Goal: Information Seeking & Learning: Learn about a topic

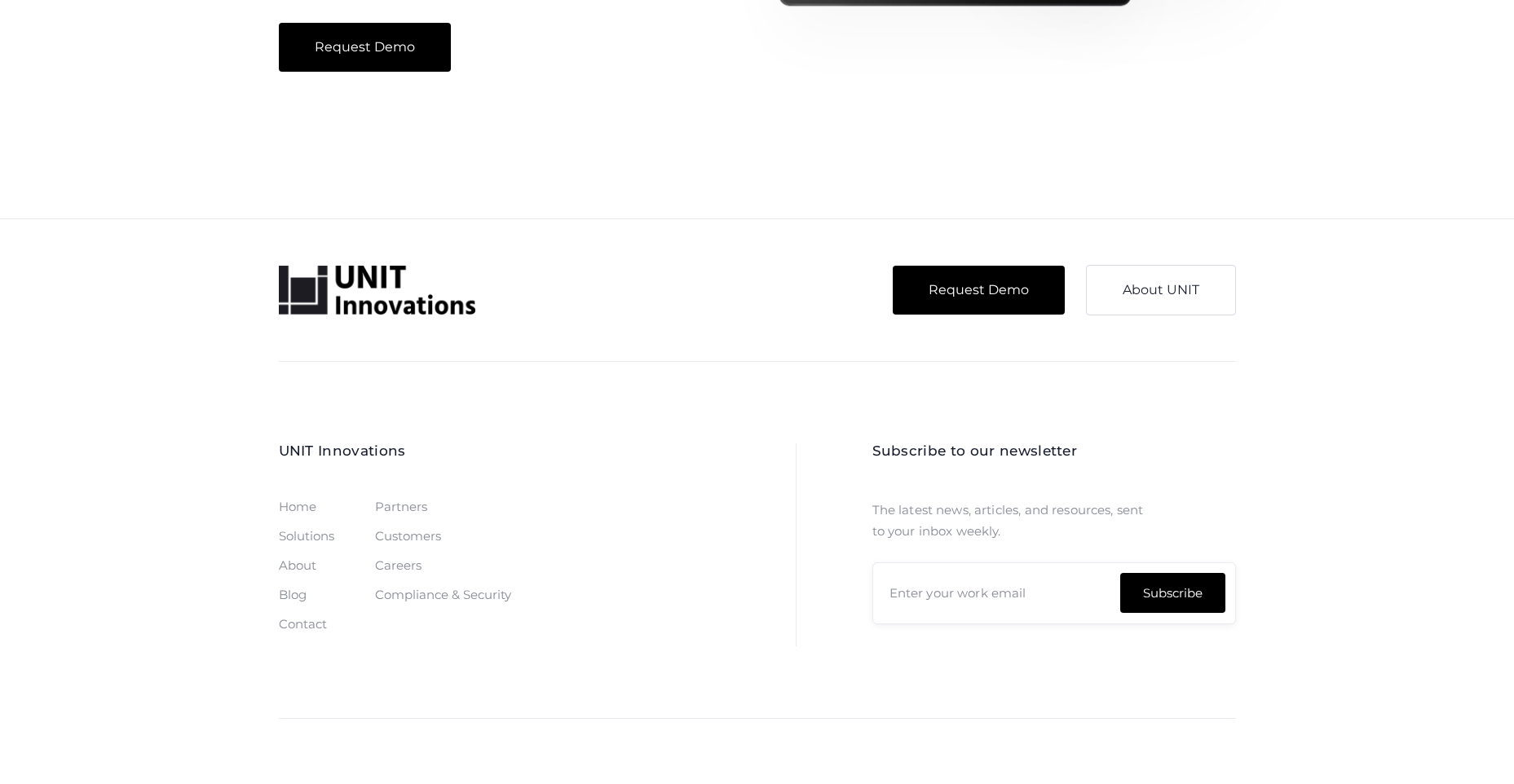
scroll to position [2925, 0]
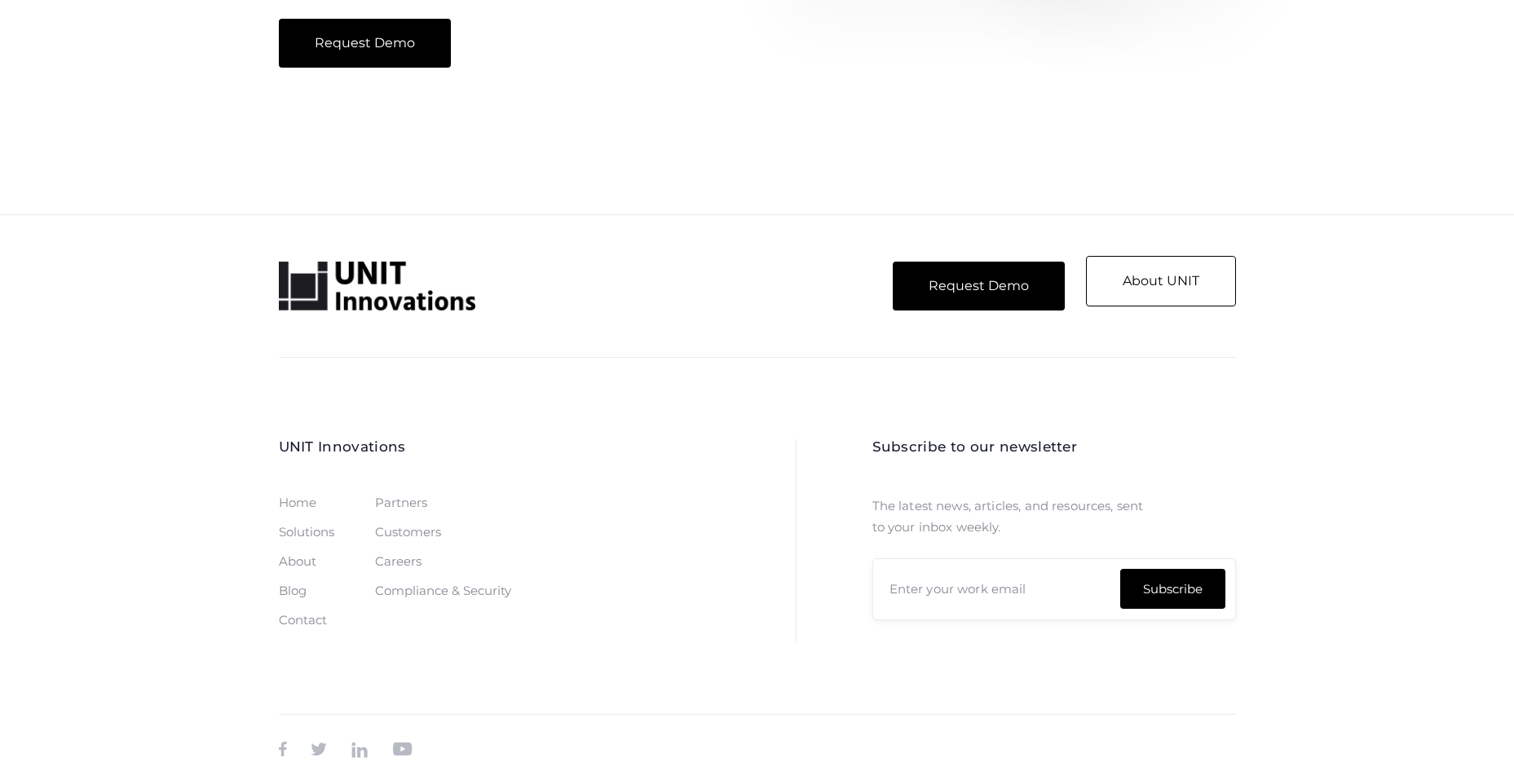
click at [1167, 284] on link "About UNIT" at bounding box center [1161, 280] width 150 height 50
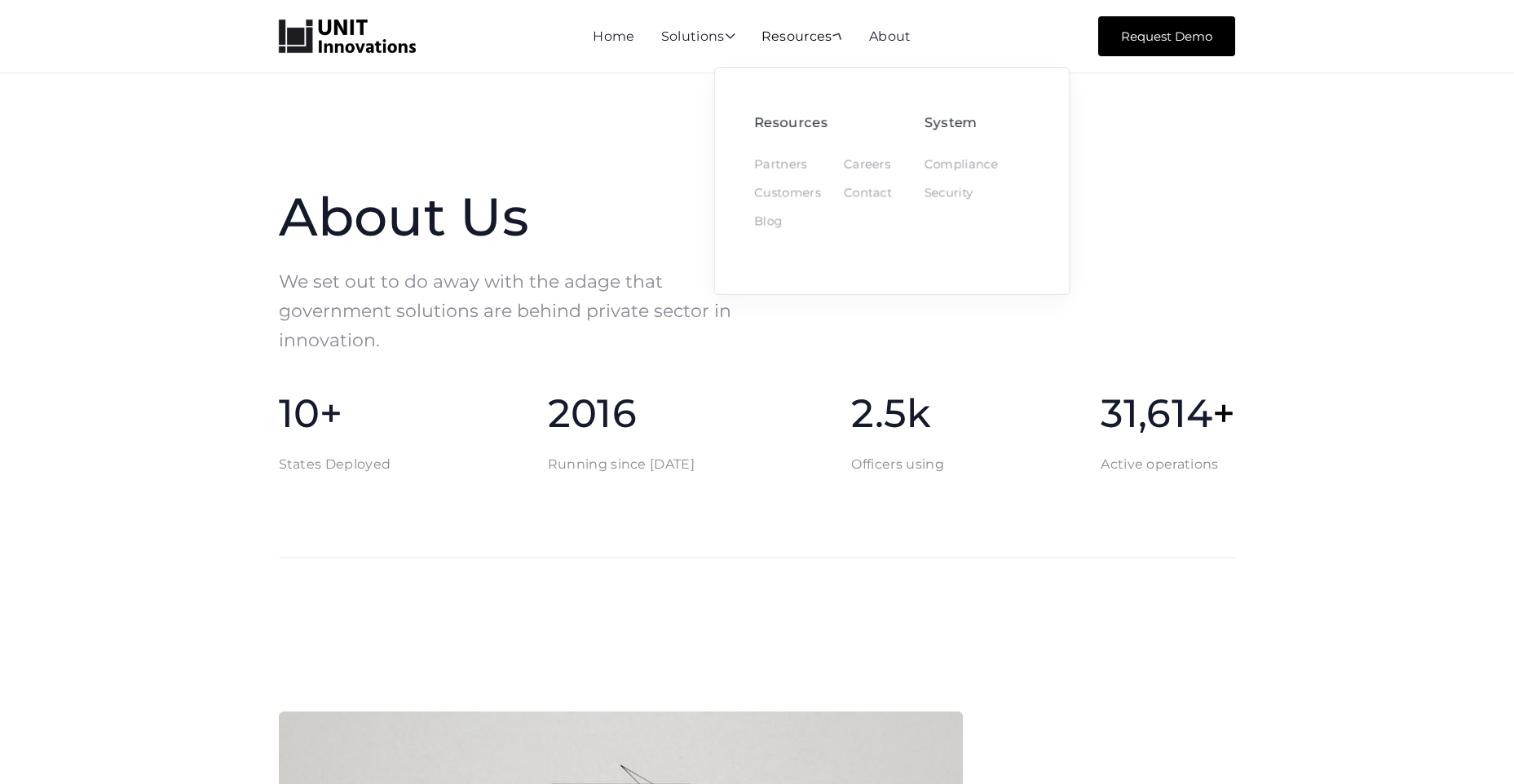
click at [821, 37] on div "Resources " at bounding box center [802, 37] width 82 height 15
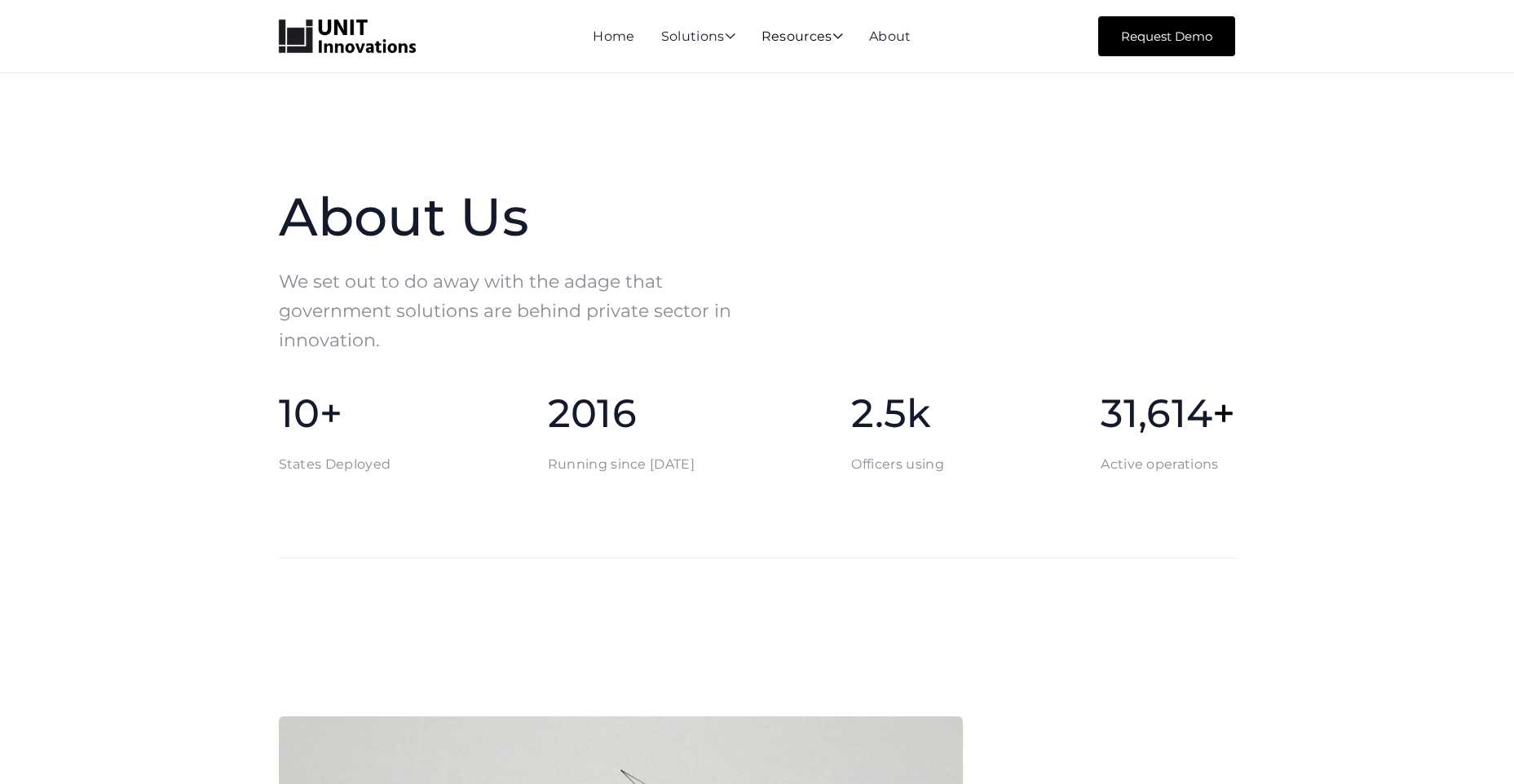
click at [823, 36] on div "Resources " at bounding box center [802, 37] width 82 height 15
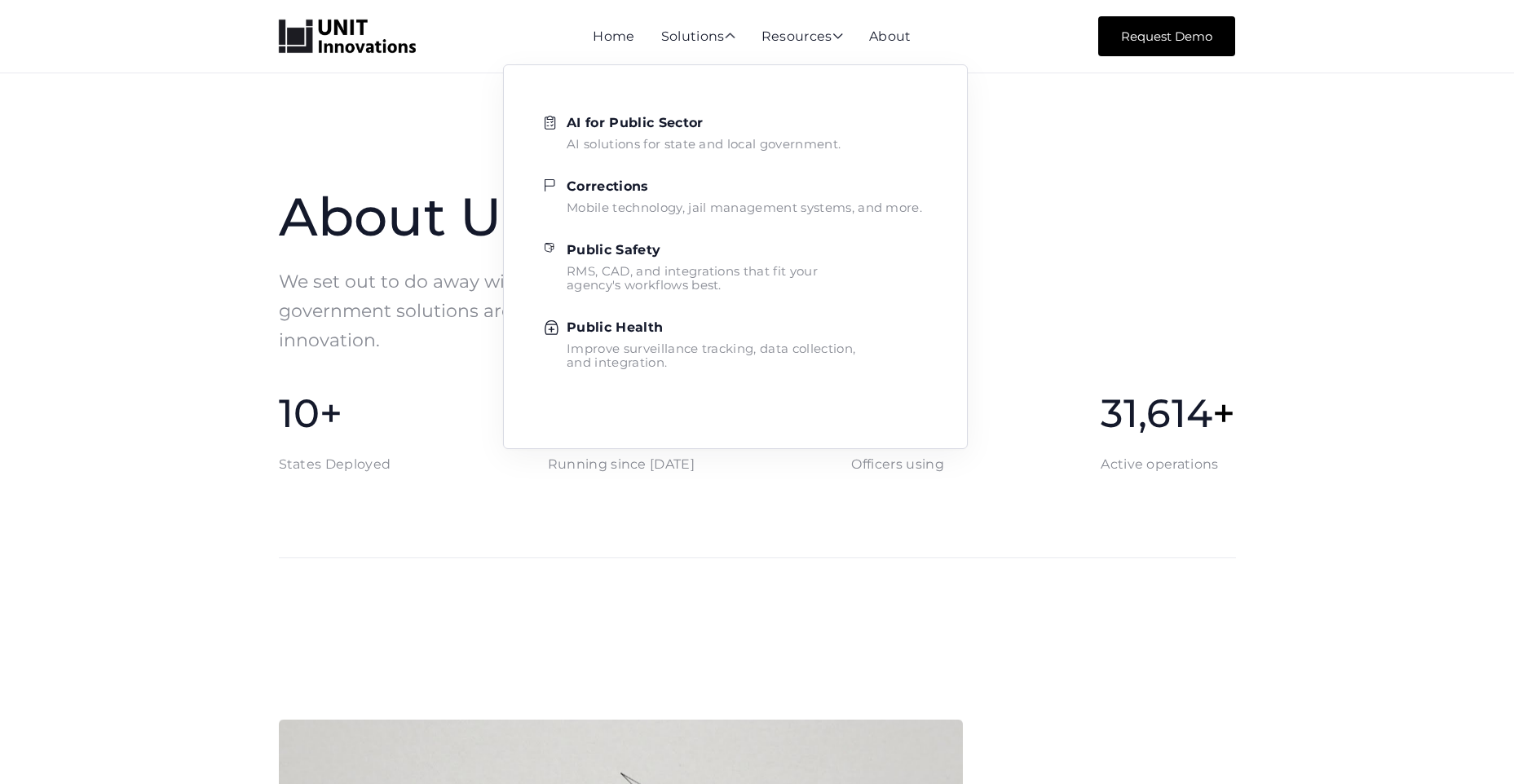
click at [706, 207] on div "Mobile technology, jail management systems, and more." at bounding box center [744, 207] width 355 height 14
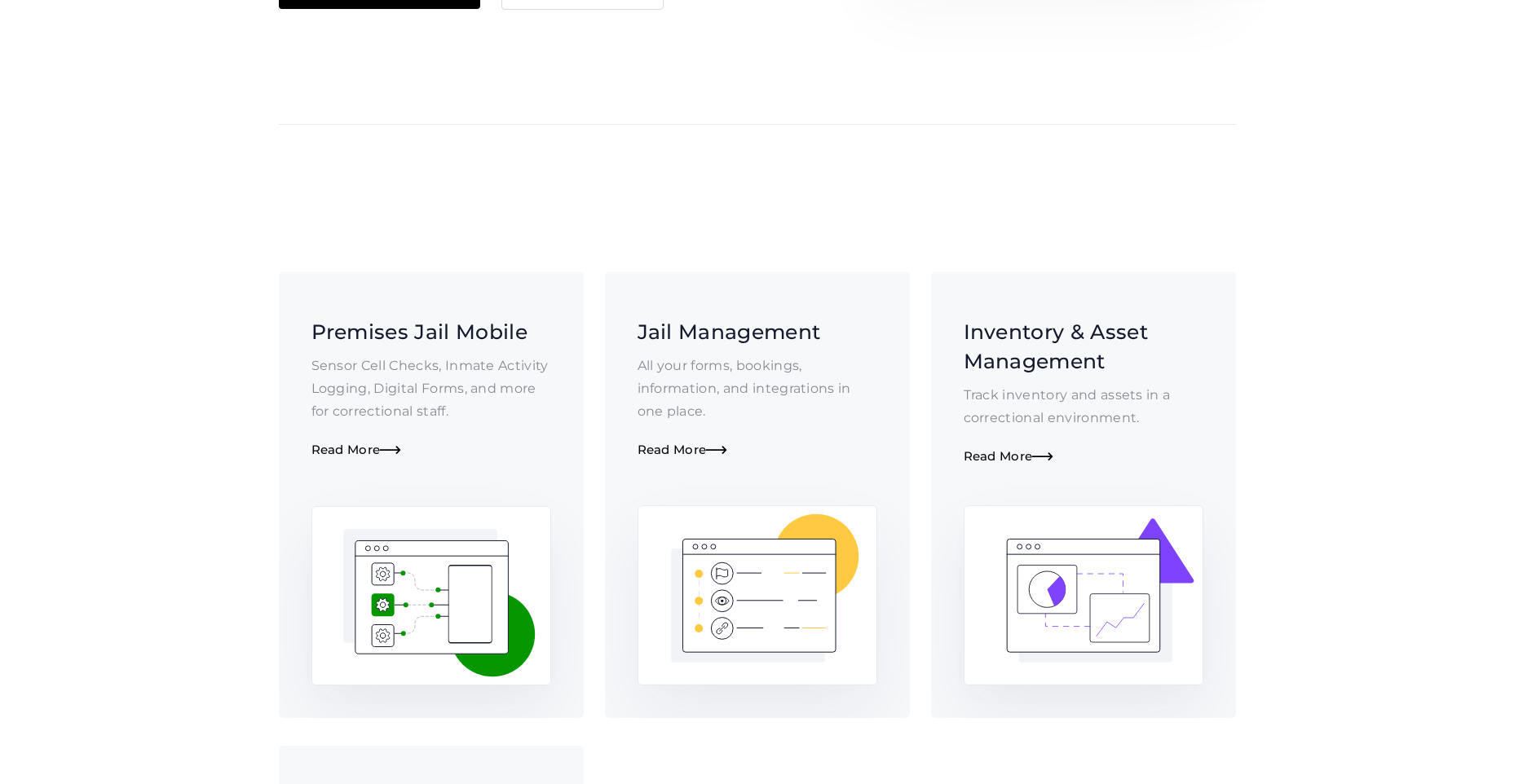
scroll to position [408, 0]
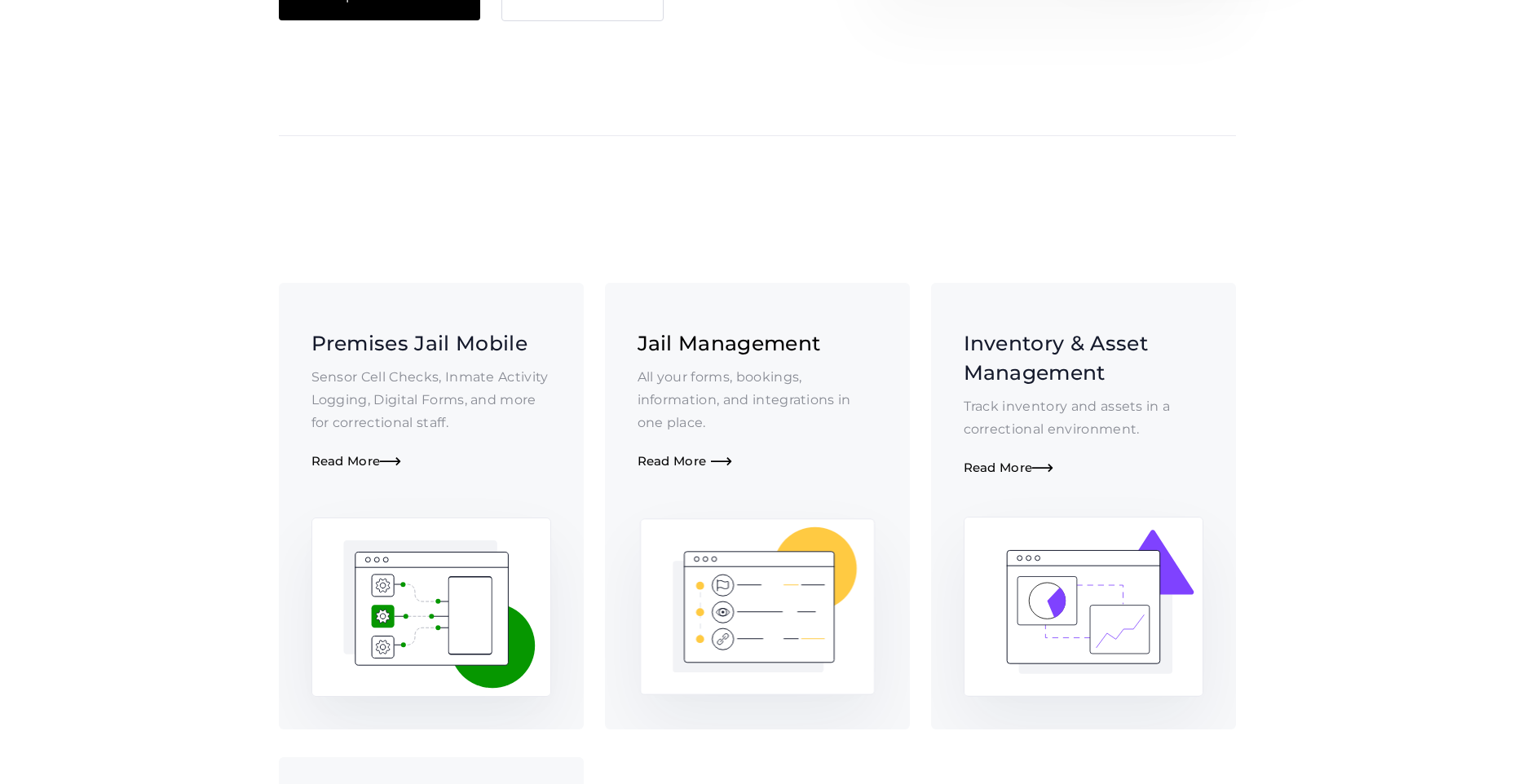
click at [712, 463] on div "Read More " at bounding box center [757, 461] width 240 height 16
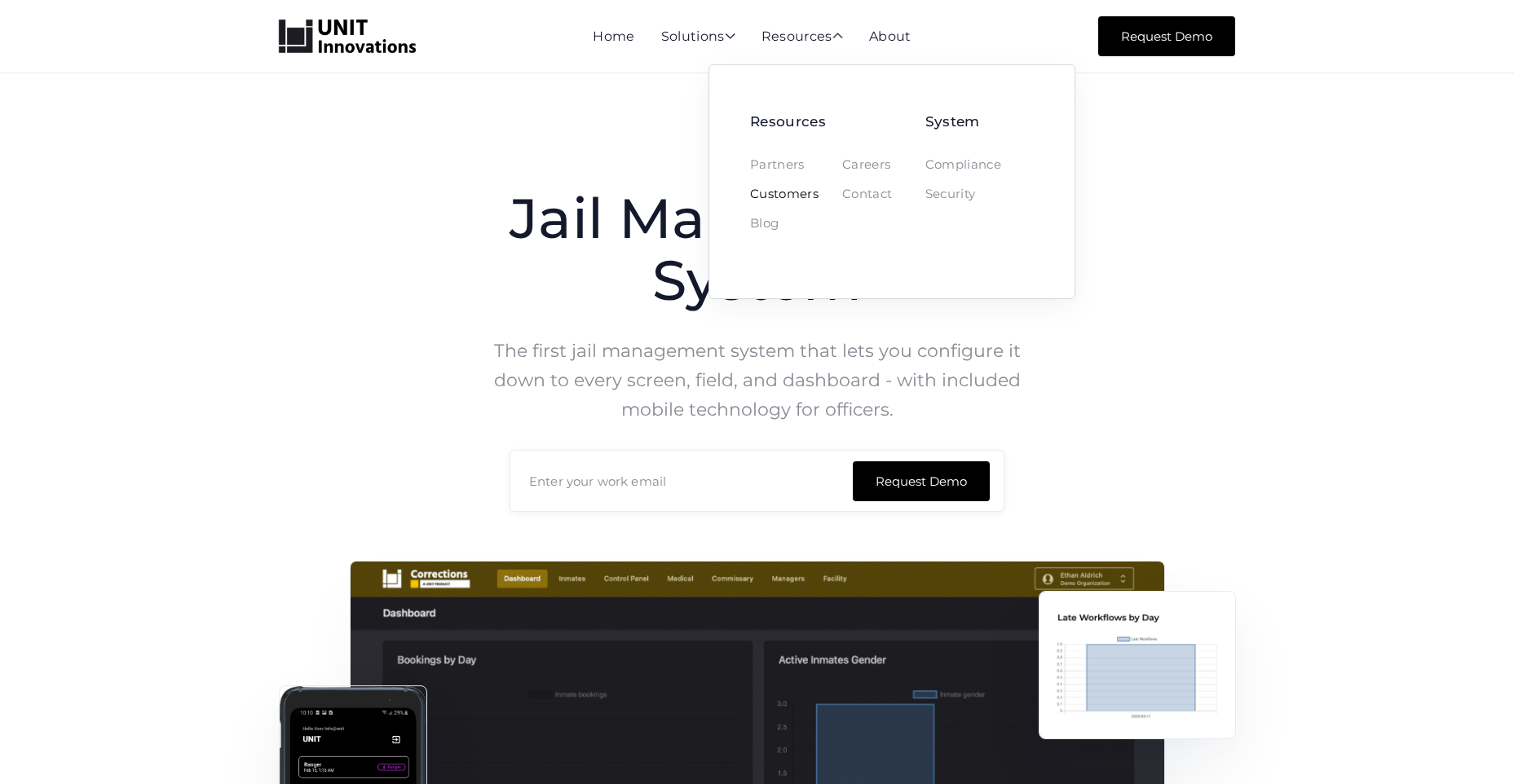
click at [804, 197] on link "Customers" at bounding box center [784, 193] width 69 height 13
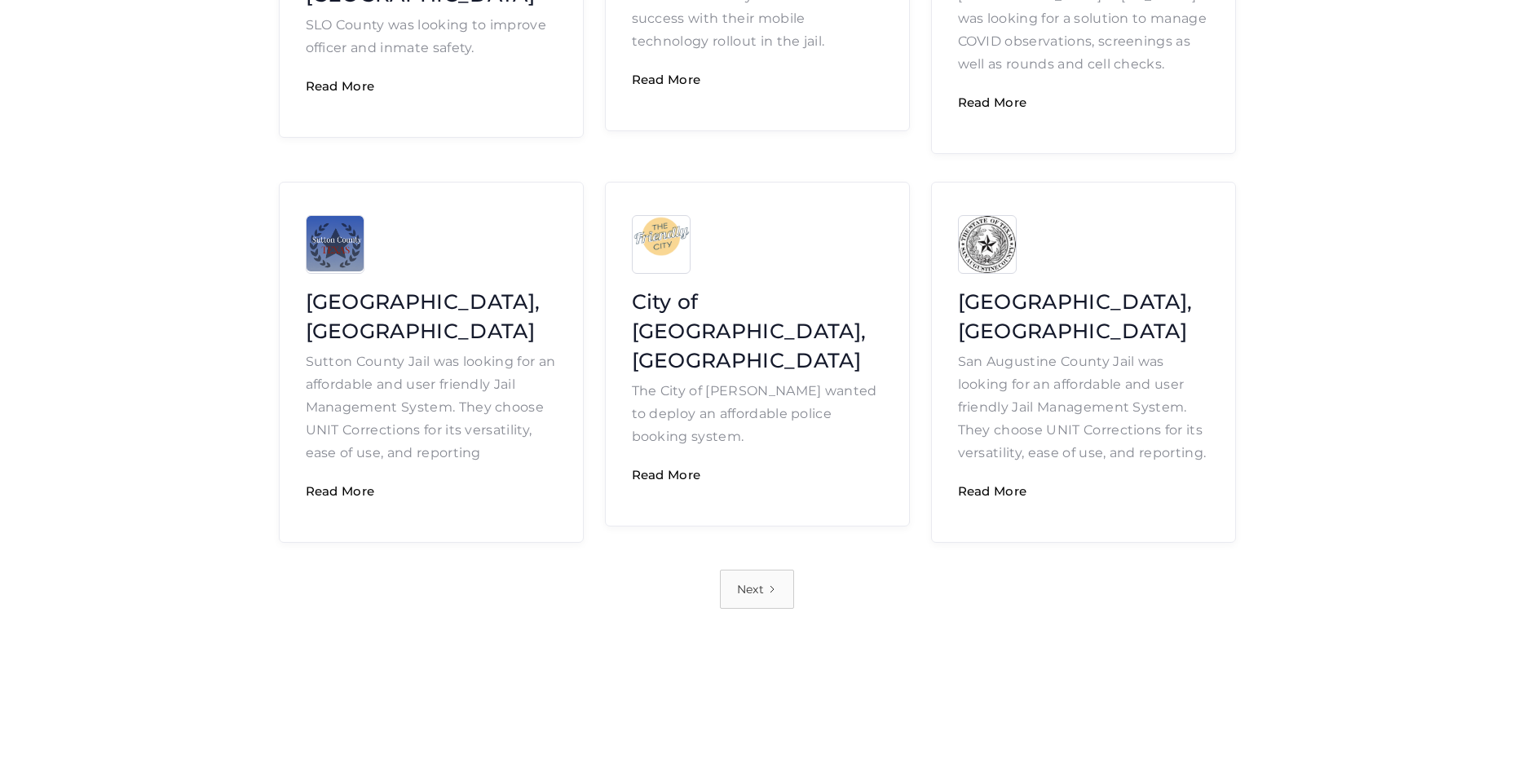
scroll to position [977, 0]
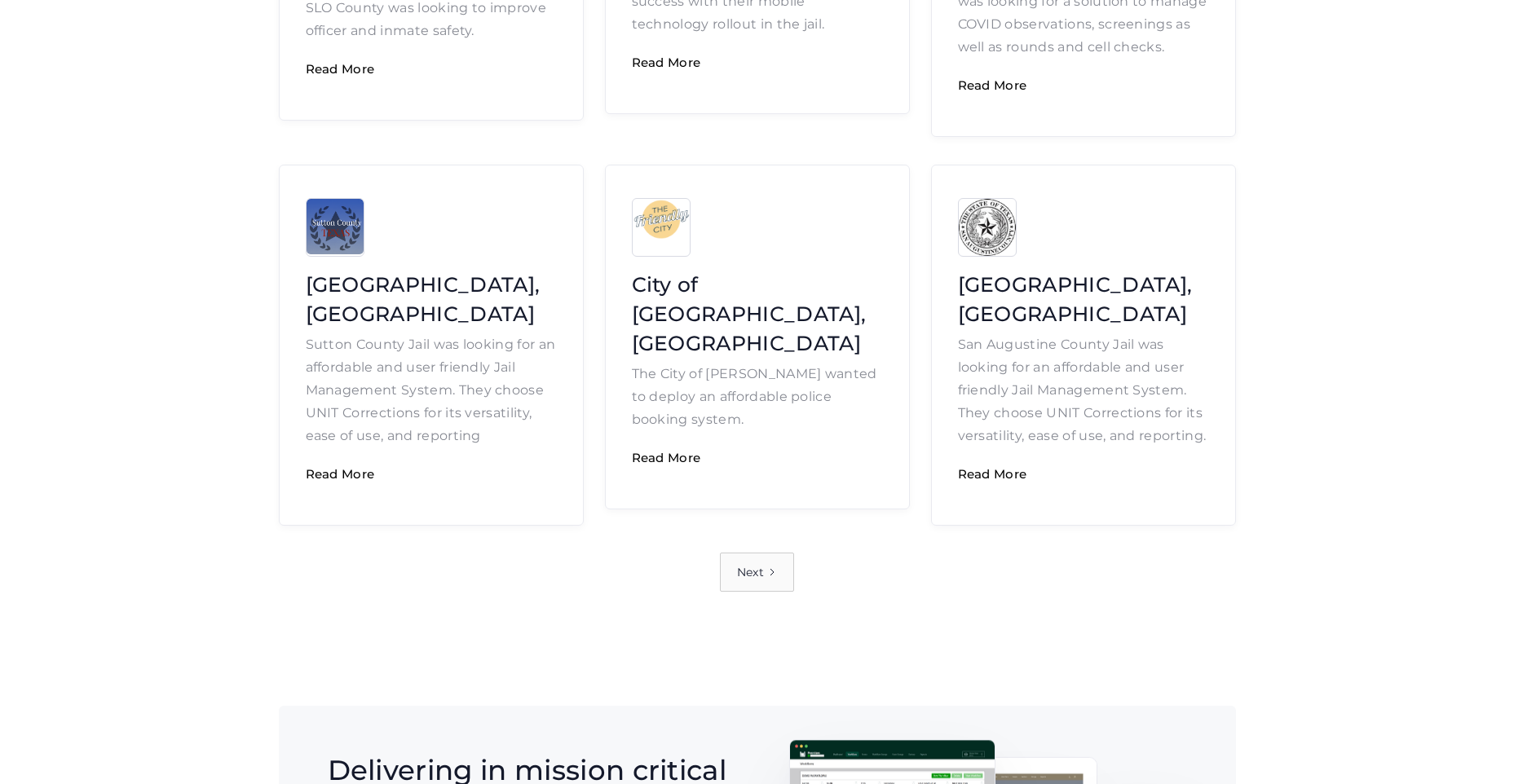
click at [743, 553] on link "Next" at bounding box center [757, 572] width 74 height 39
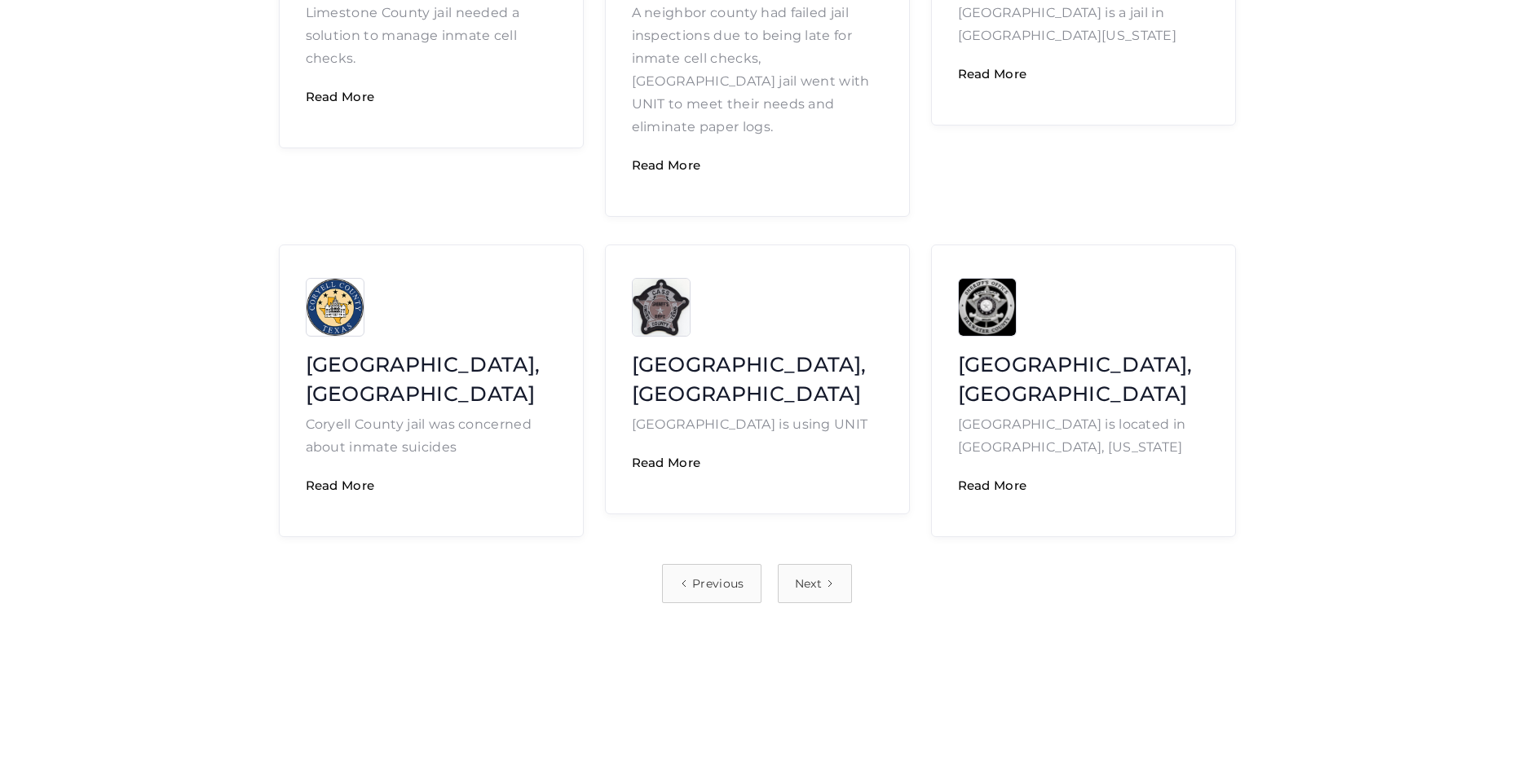
scroll to position [977, 0]
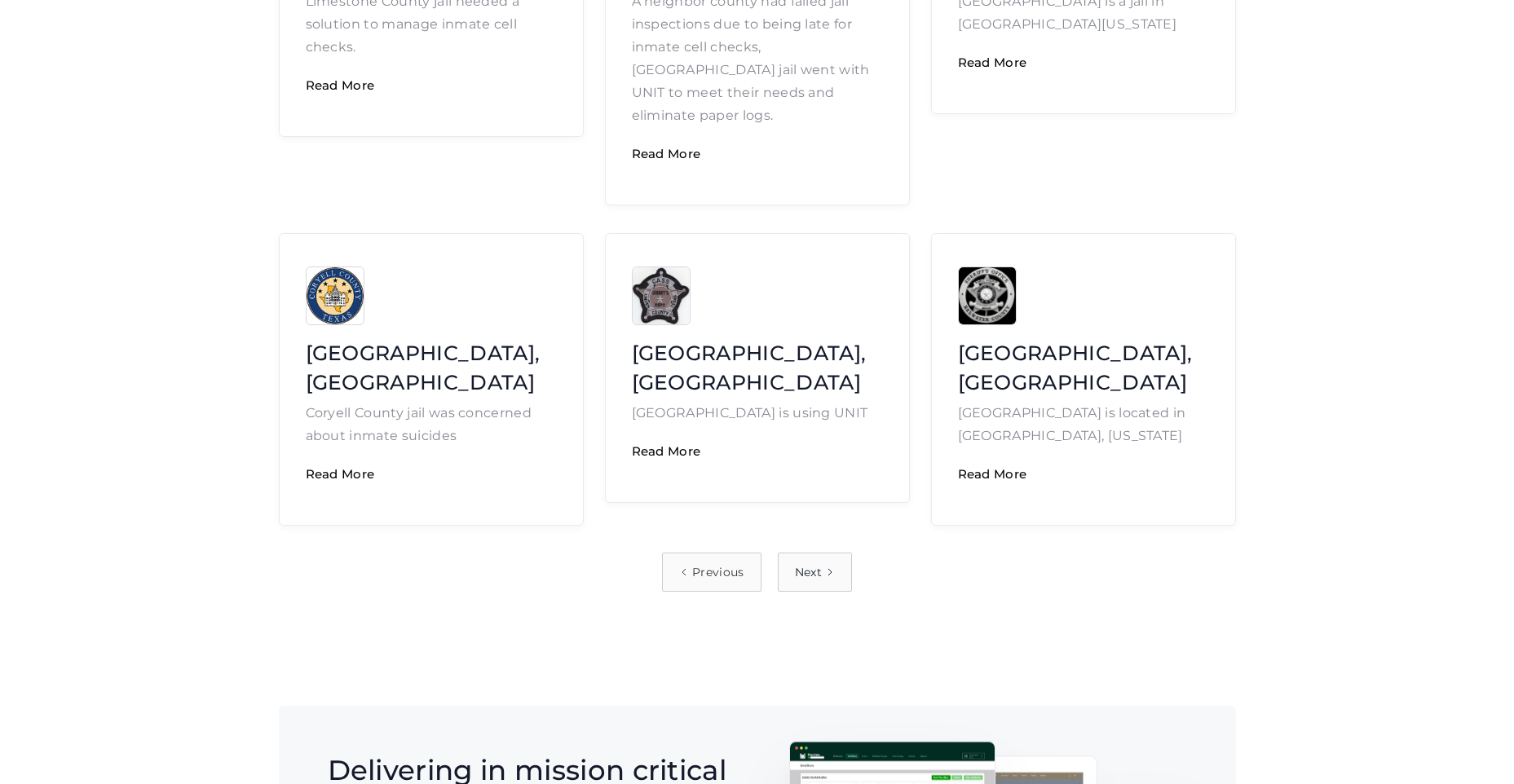
click at [799, 561] on div "Next" at bounding box center [808, 572] width 27 height 23
